Goal: Information Seeking & Learning: Learn about a topic

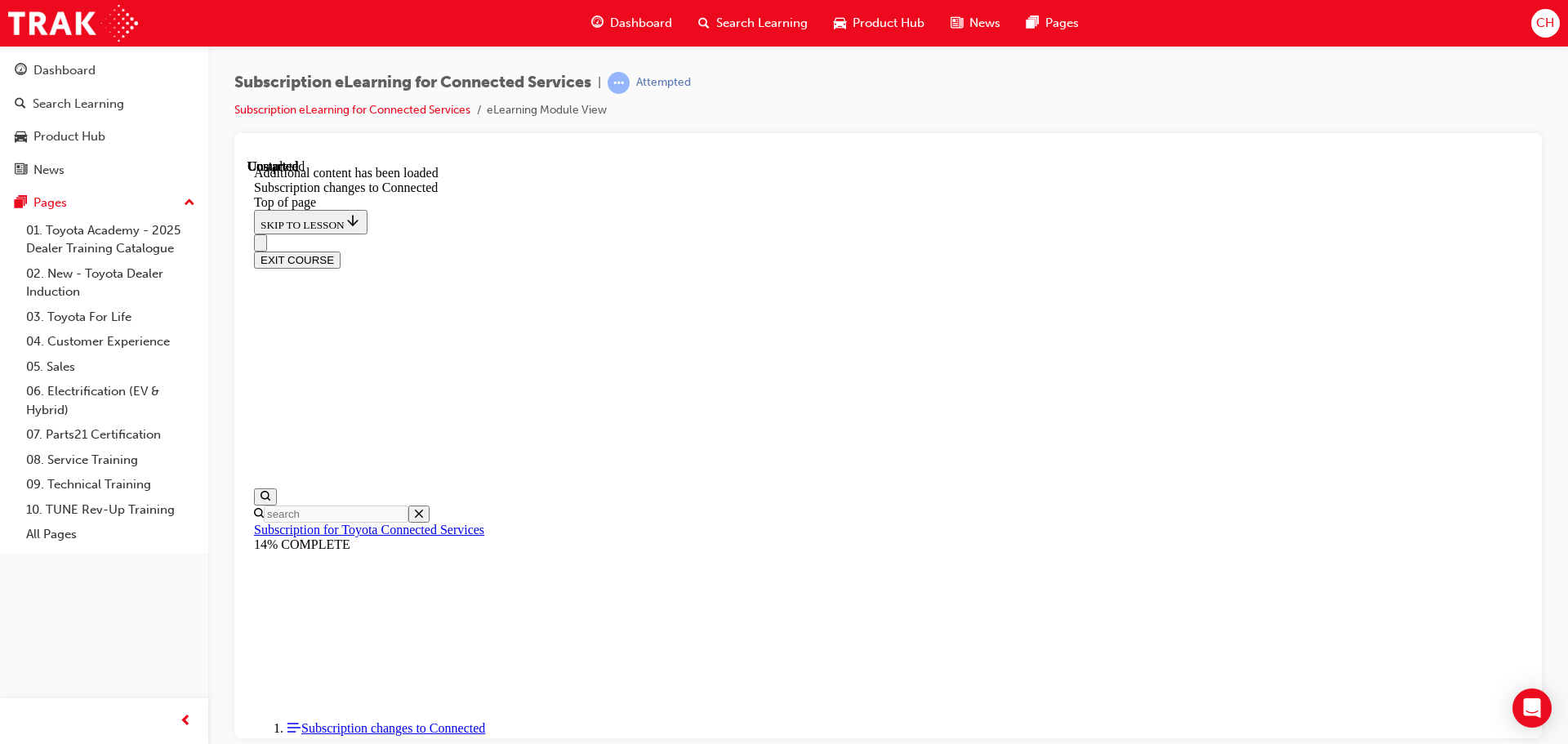
scroll to position [2453, 0]
drag, startPoint x: 248, startPoint y: 159, endPoint x: 1072, endPoint y: 714, distance: 993.5
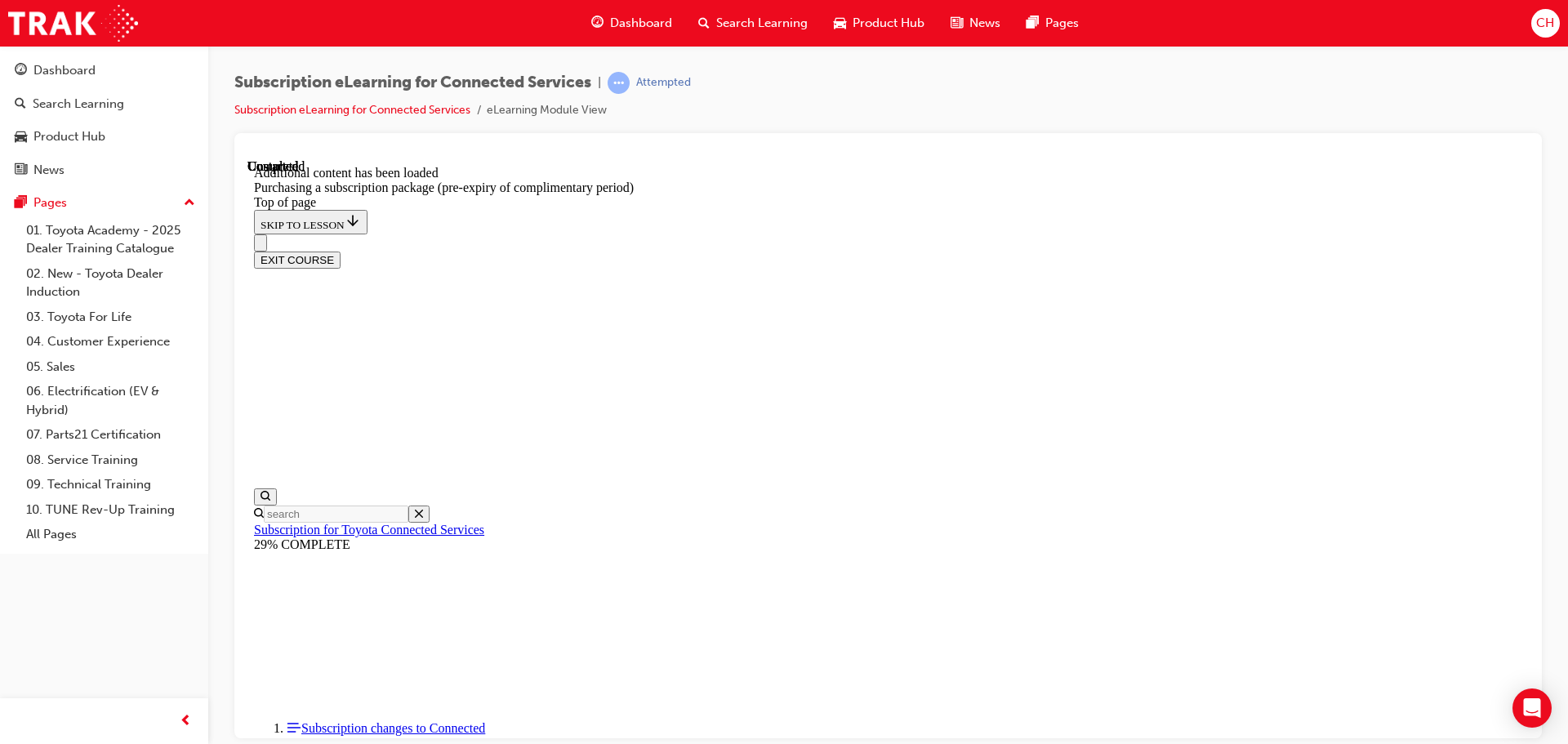
scroll to position [1524, 0]
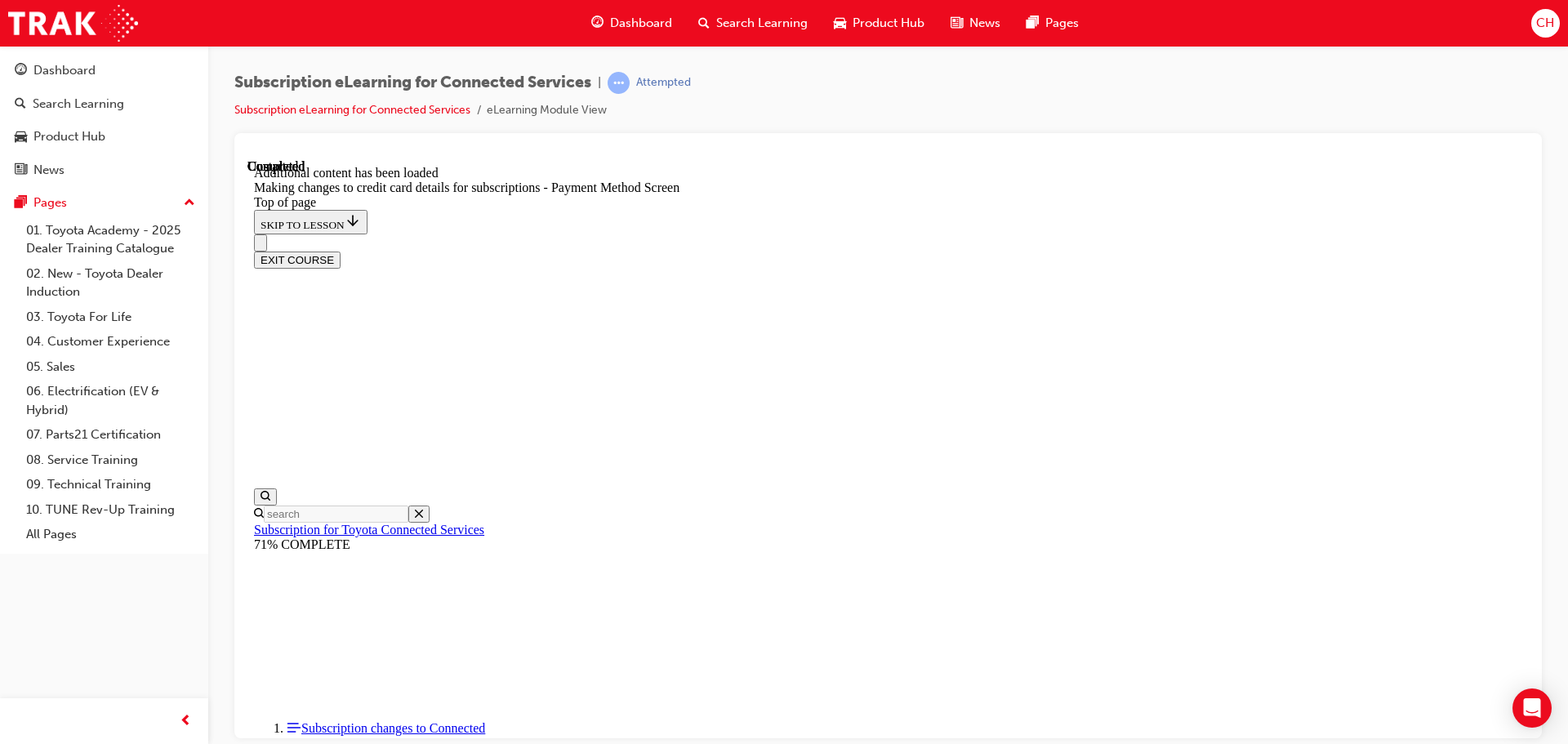
scroll to position [1607, 0]
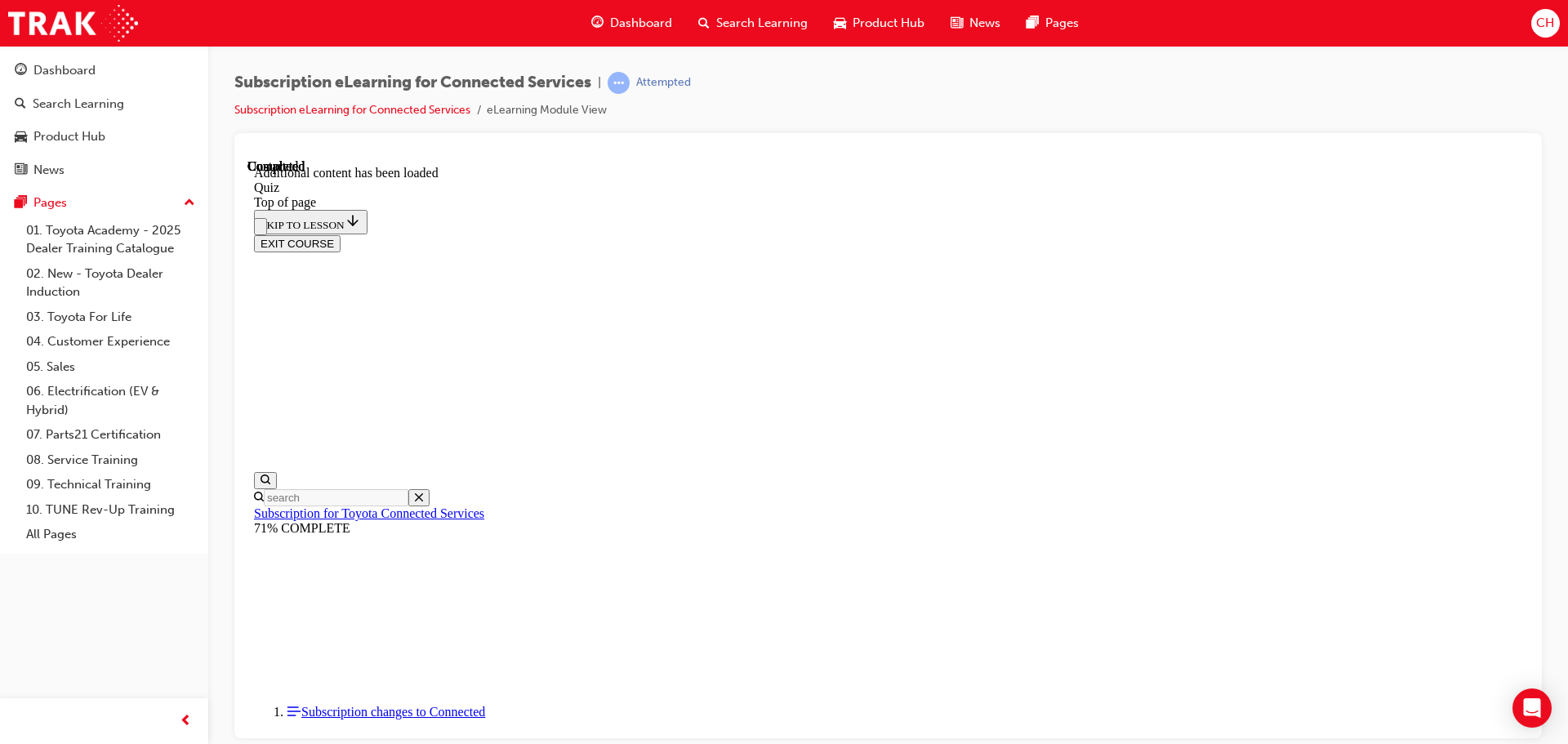
scroll to position [192, 0]
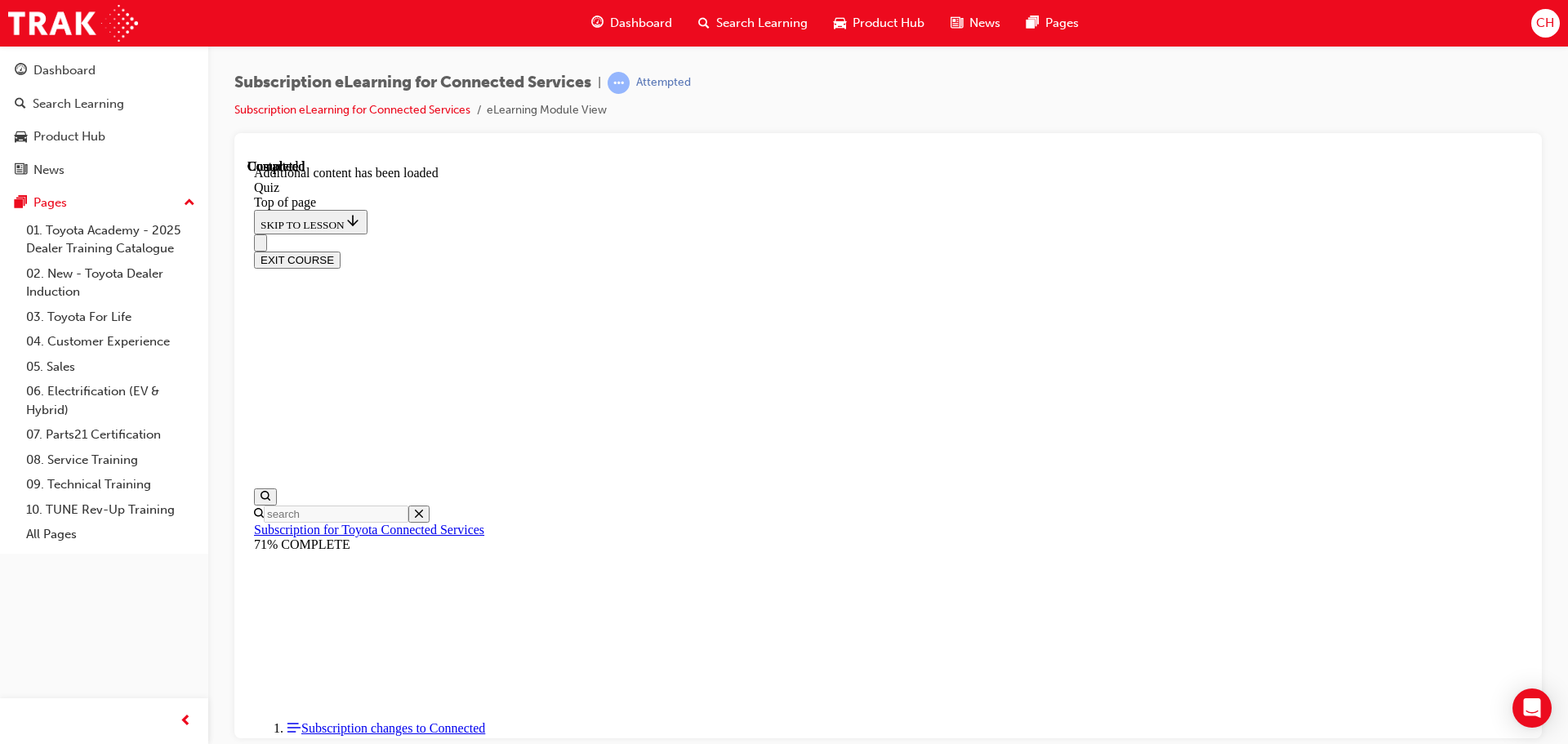
drag, startPoint x: 742, startPoint y: 253, endPoint x: 1025, endPoint y: 266, distance: 283.3
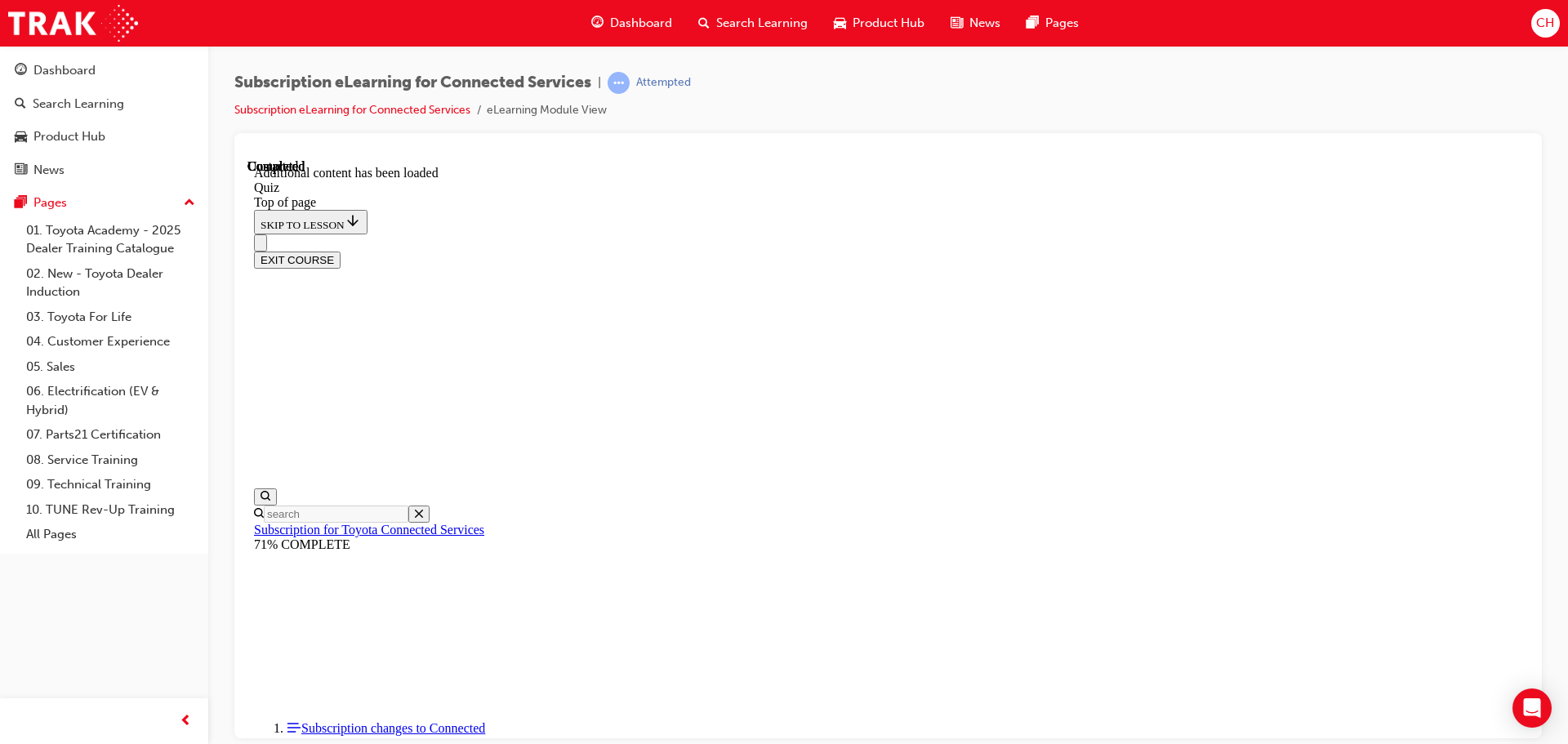
drag, startPoint x: 829, startPoint y: 394, endPoint x: 1219, endPoint y: 404, distance: 390.1
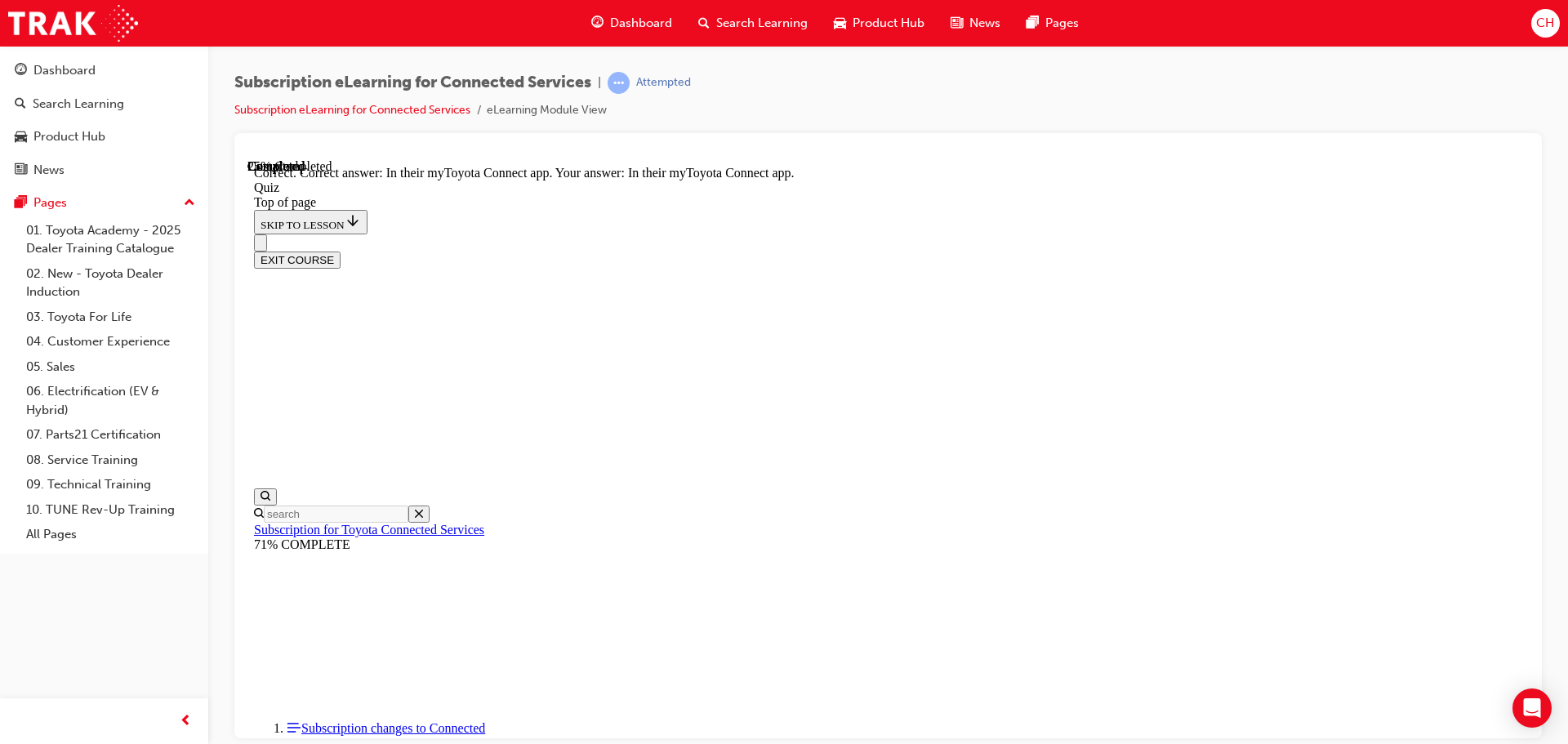
drag, startPoint x: 1108, startPoint y: 427, endPoint x: 789, endPoint y: 379, distance: 322.6
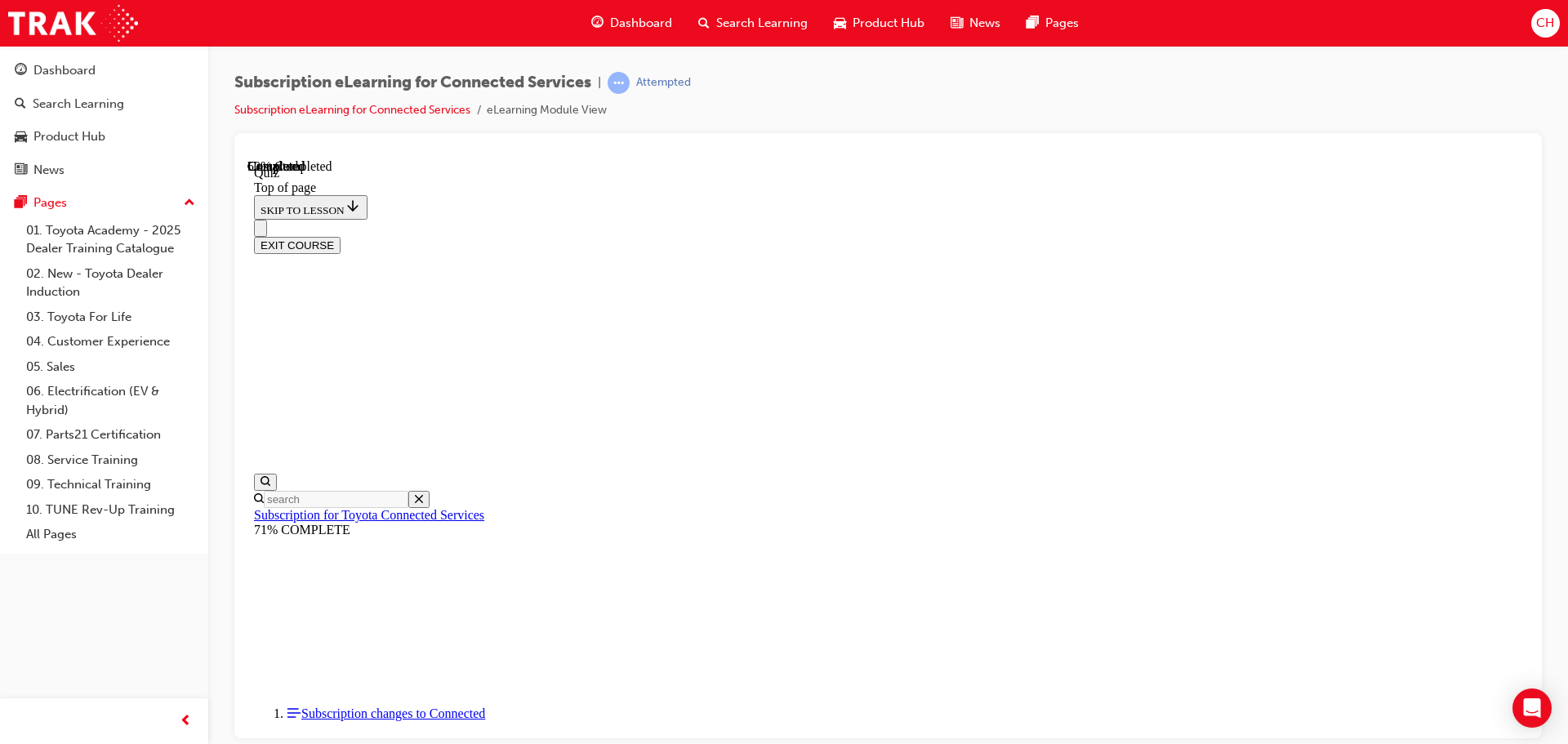
scroll to position [165, 0]
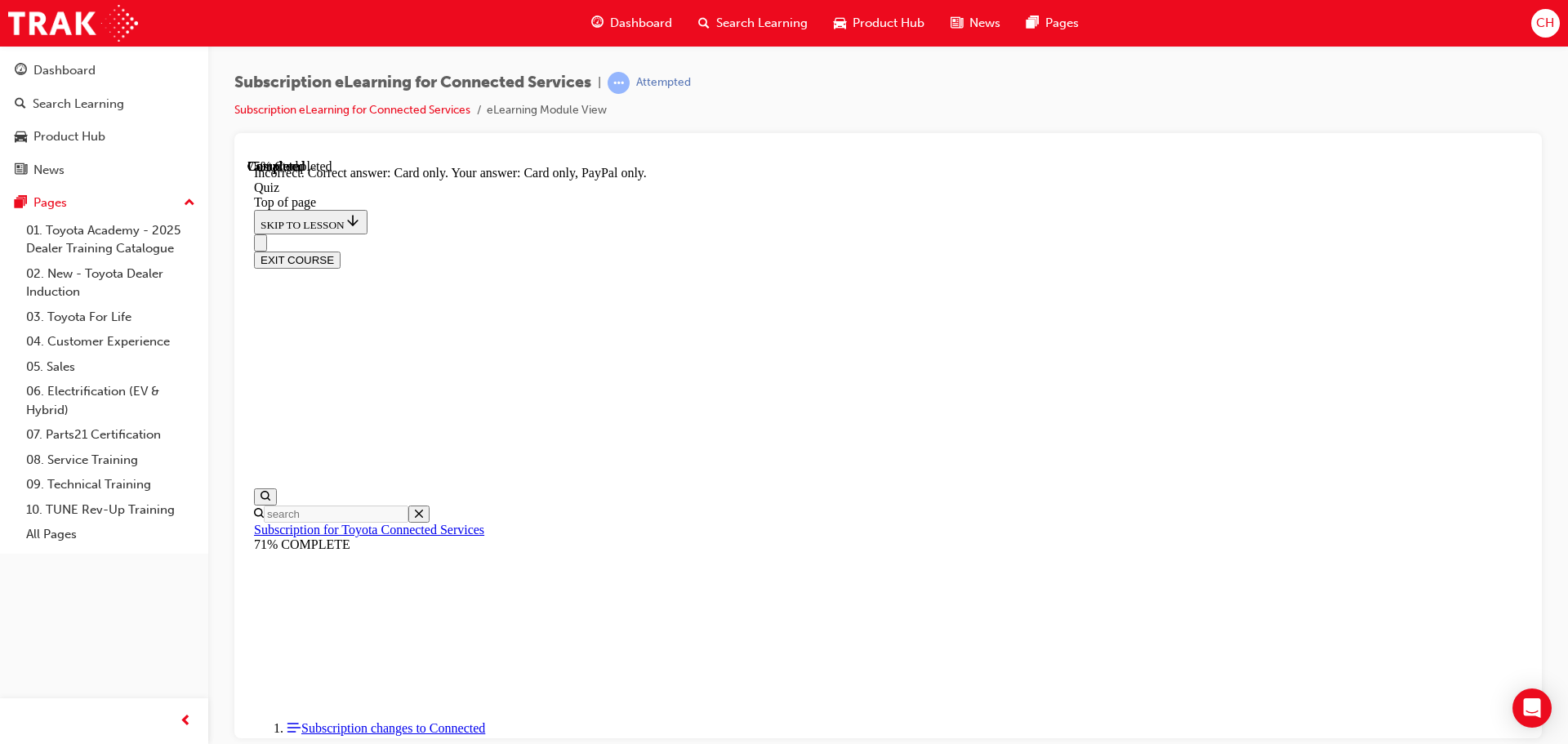
scroll to position [217, 0]
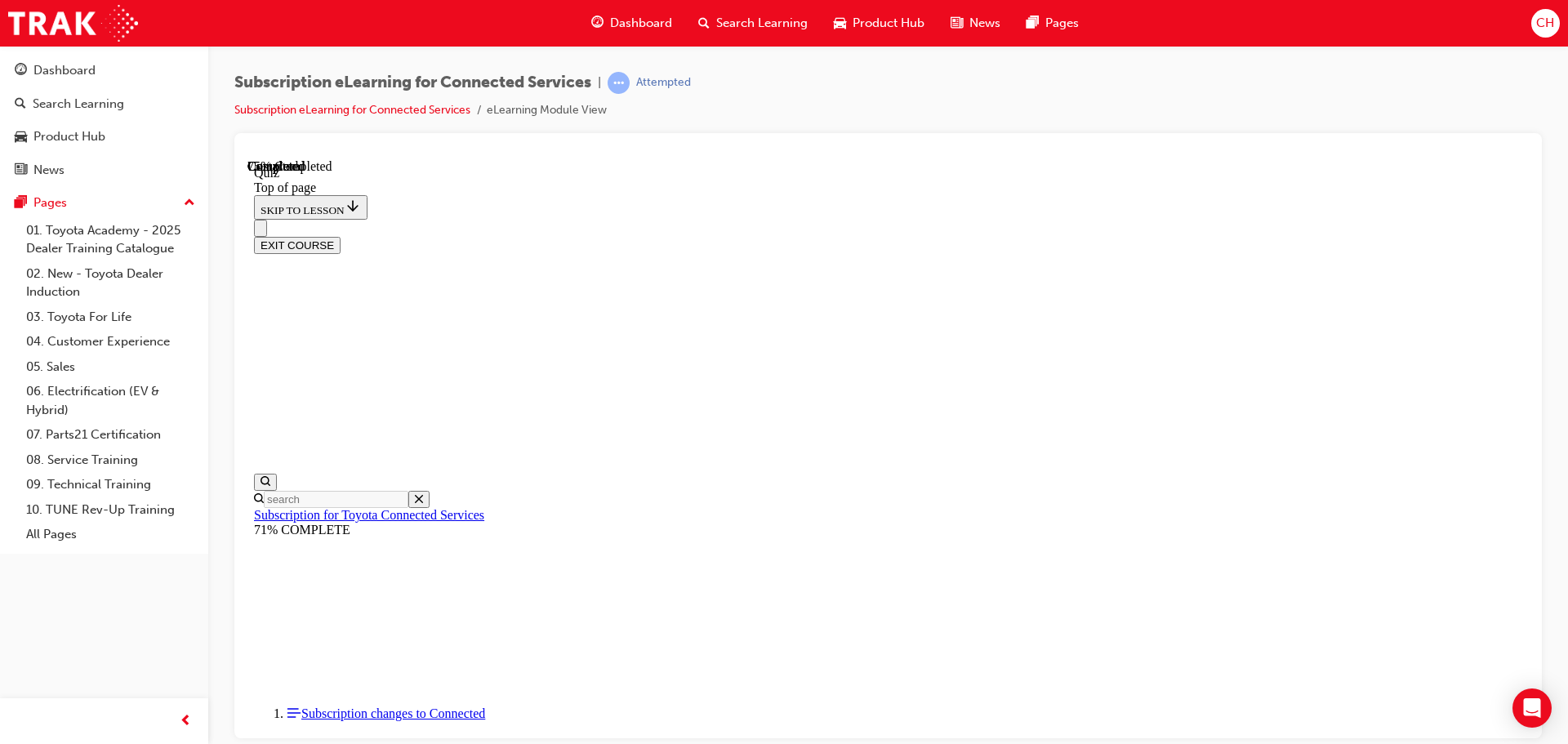
scroll to position [132, 0]
